Goal: Information Seeking & Learning: Learn about a topic

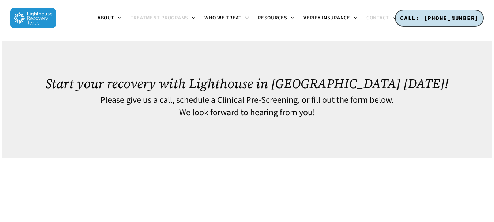
click at [189, 18] on link "Treatment Programs" at bounding box center [163, 18] width 74 height 6
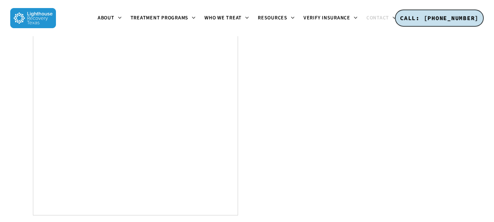
scroll to position [1024, 0]
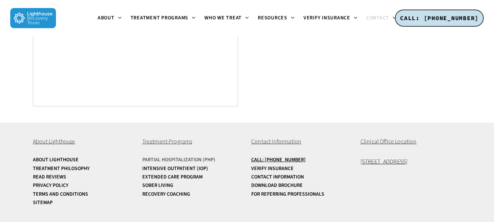
click at [170, 159] on link "Partial Hospitalization (PHP)" at bounding box center [192, 159] width 100 height 5
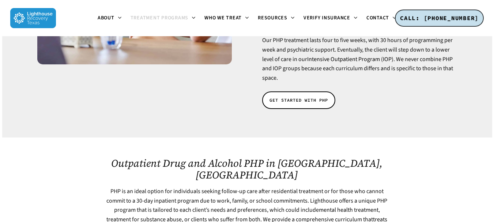
scroll to position [236, 0]
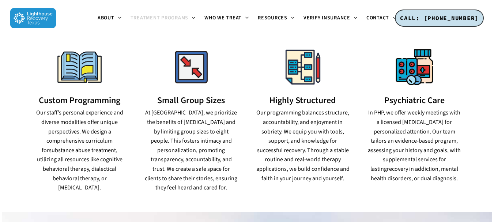
scroll to position [535, 0]
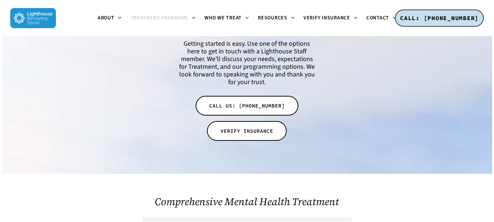
click at [442, 79] on div at bounding box center [392, 82] width 137 height 127
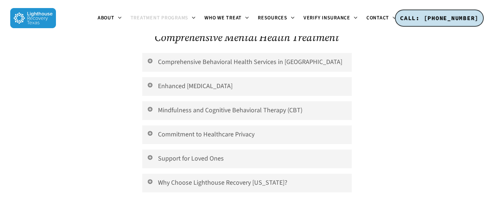
scroll to position [918, 0]
click at [161, 126] on link "Commitment to Healthcare Privacy" at bounding box center [246, 135] width 209 height 19
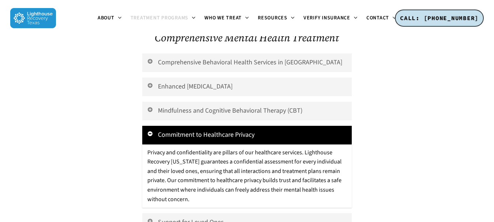
click at [161, 126] on link "Commitment to Healthcare Privacy" at bounding box center [246, 135] width 209 height 19
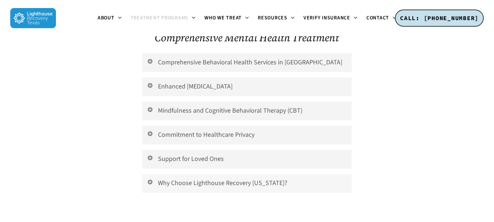
click at [170, 174] on link "Why Choose Lighthouse Recovery [US_STATE]?" at bounding box center [246, 183] width 209 height 19
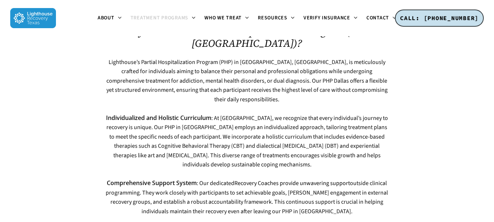
scroll to position [1718, 0]
